Goal: Check status: Check status

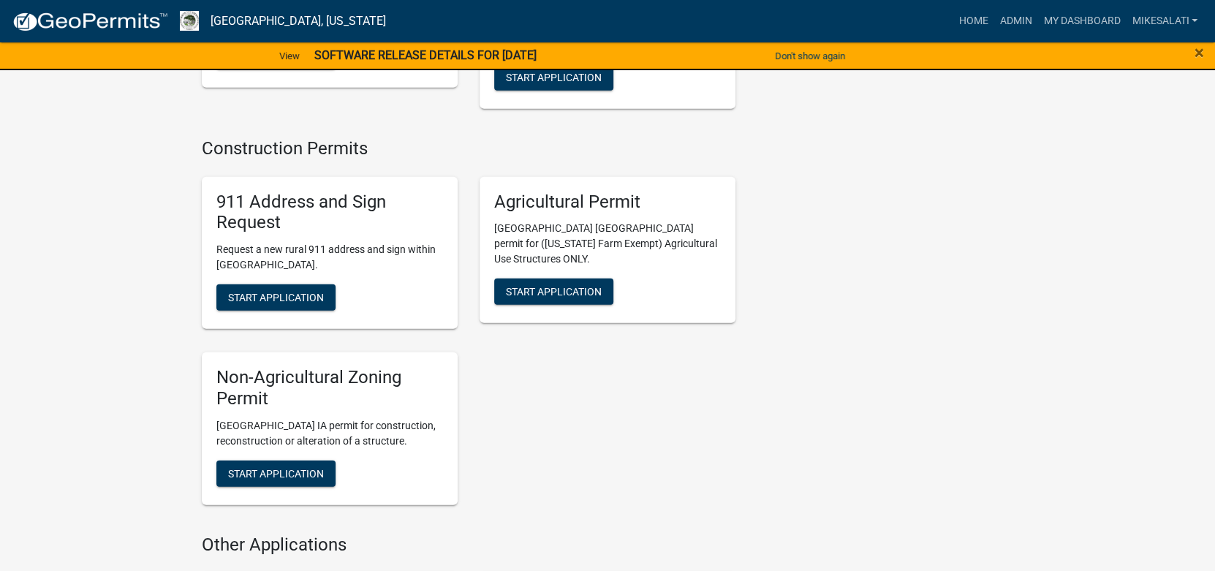
scroll to position [2704, 0]
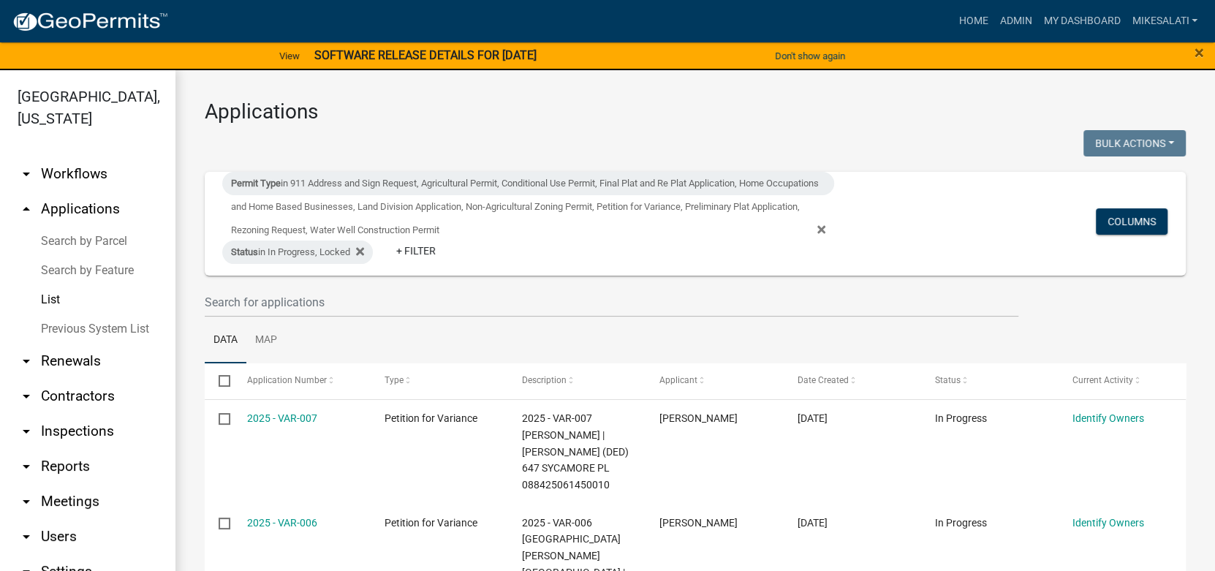
scroll to position [256, 0]
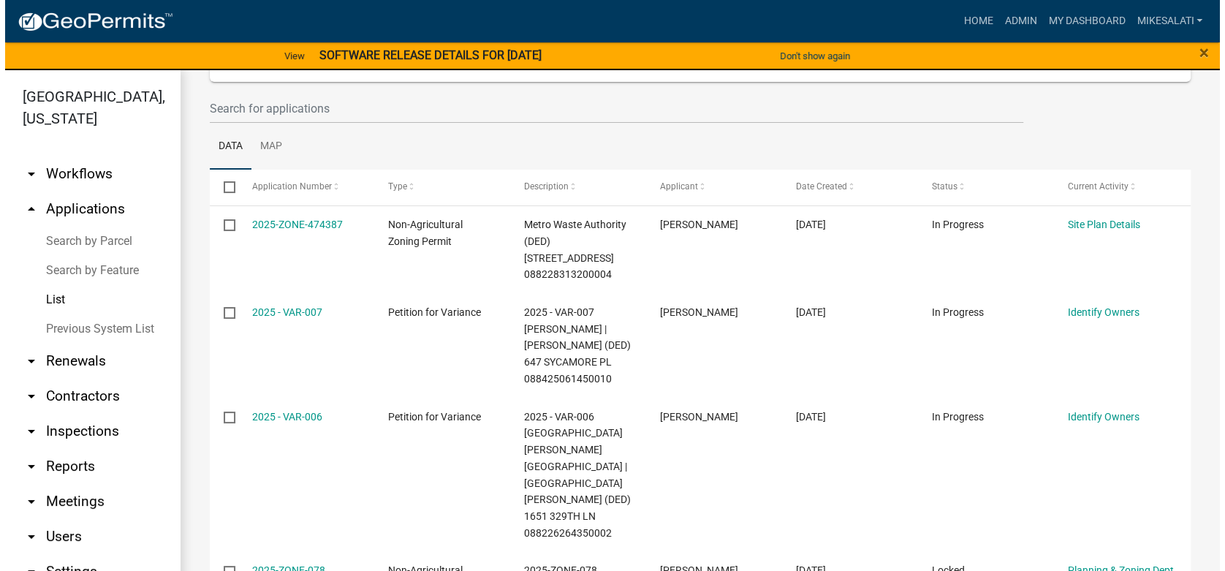
scroll to position [219, 0]
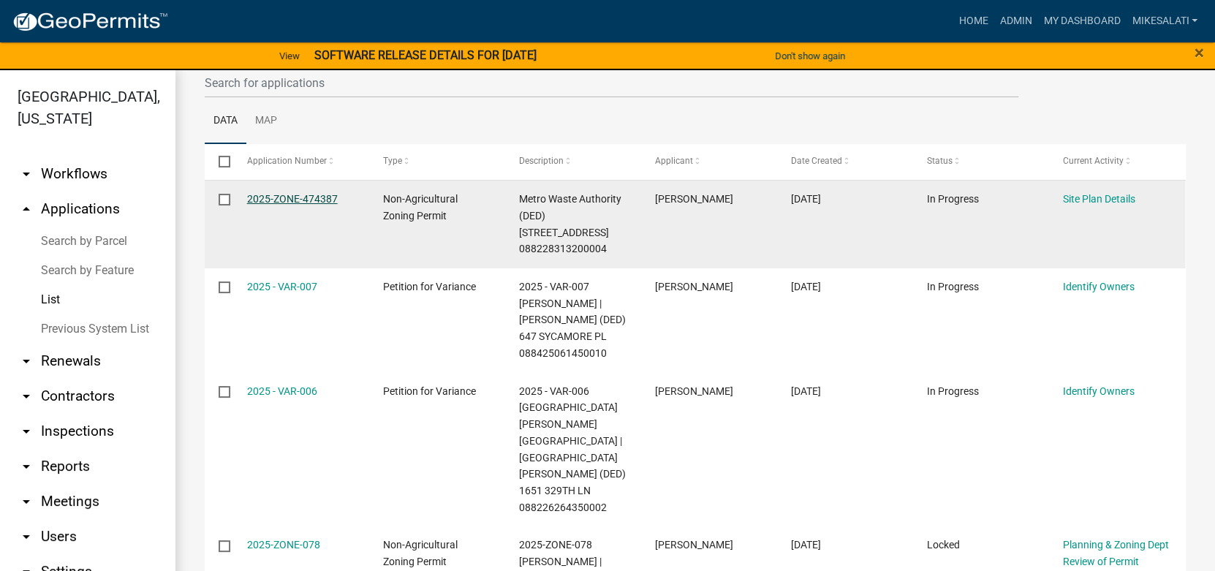
click at [287, 200] on link "2025-ZONE-474387" at bounding box center [292, 199] width 91 height 12
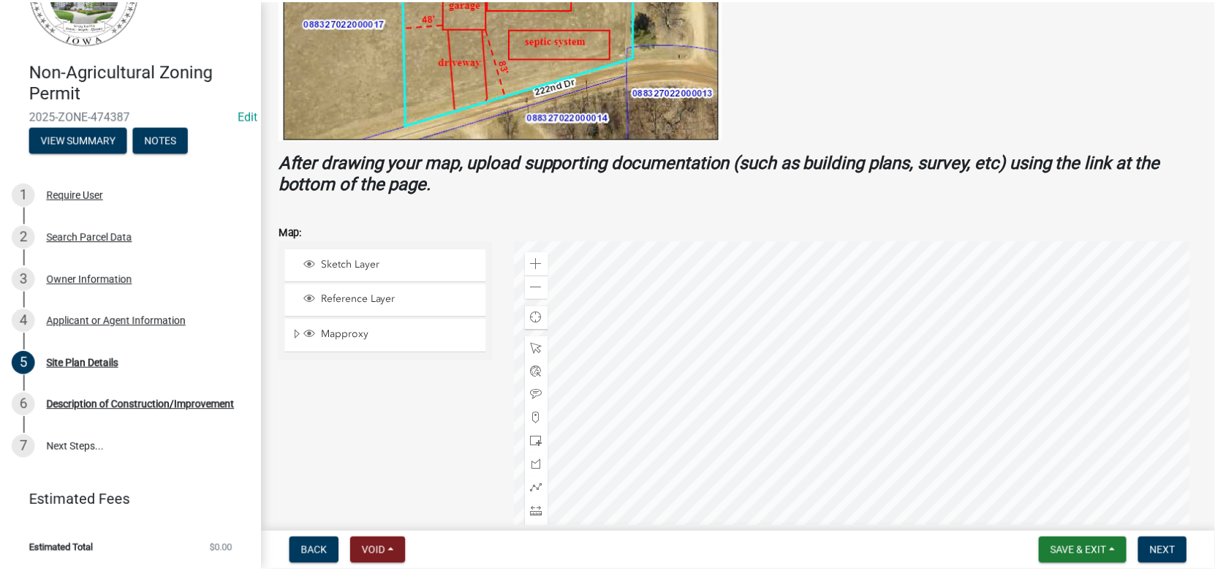
scroll to position [438, 0]
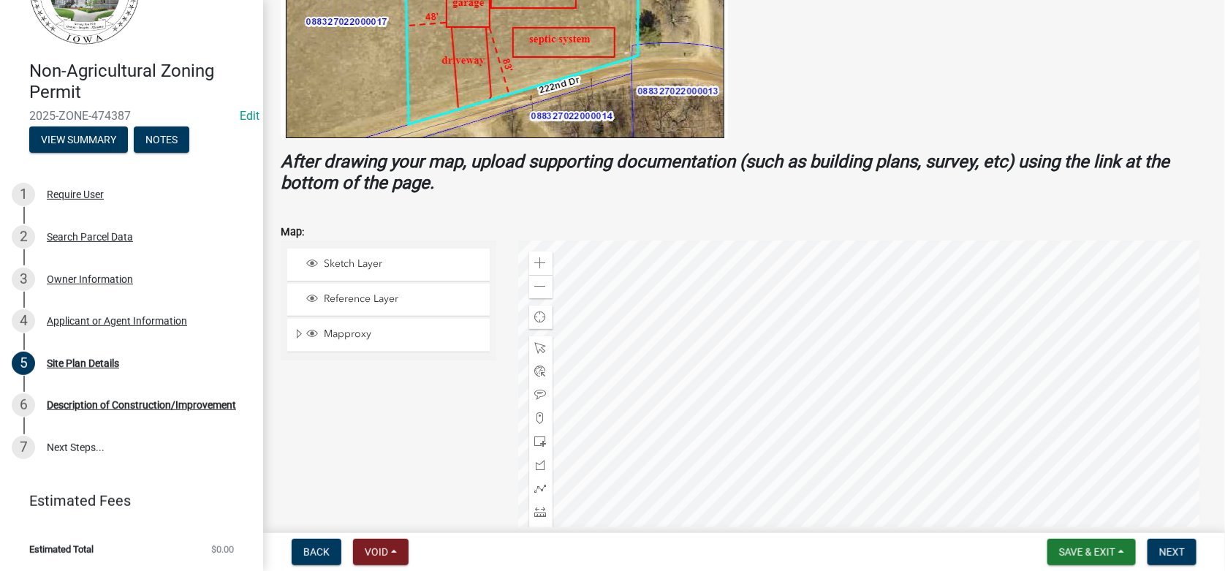
click at [902, 439] on div at bounding box center [863, 422] width 690 height 365
click at [1091, 547] on span "Save & Exit" at bounding box center [1087, 552] width 56 height 12
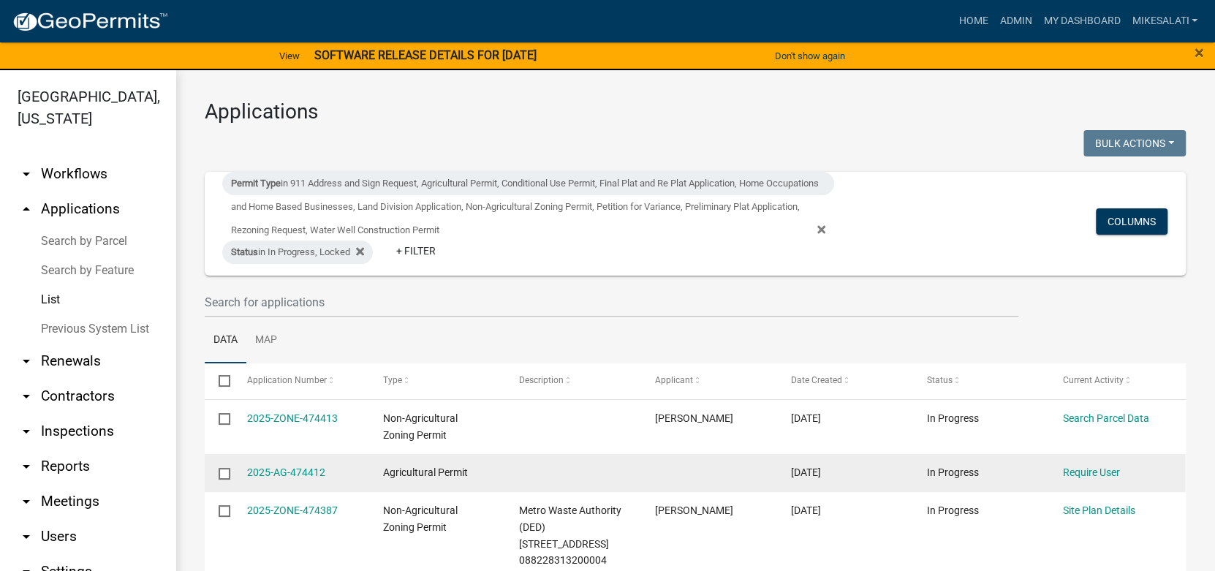
scroll to position [73, 0]
